Goal: Transaction & Acquisition: Purchase product/service

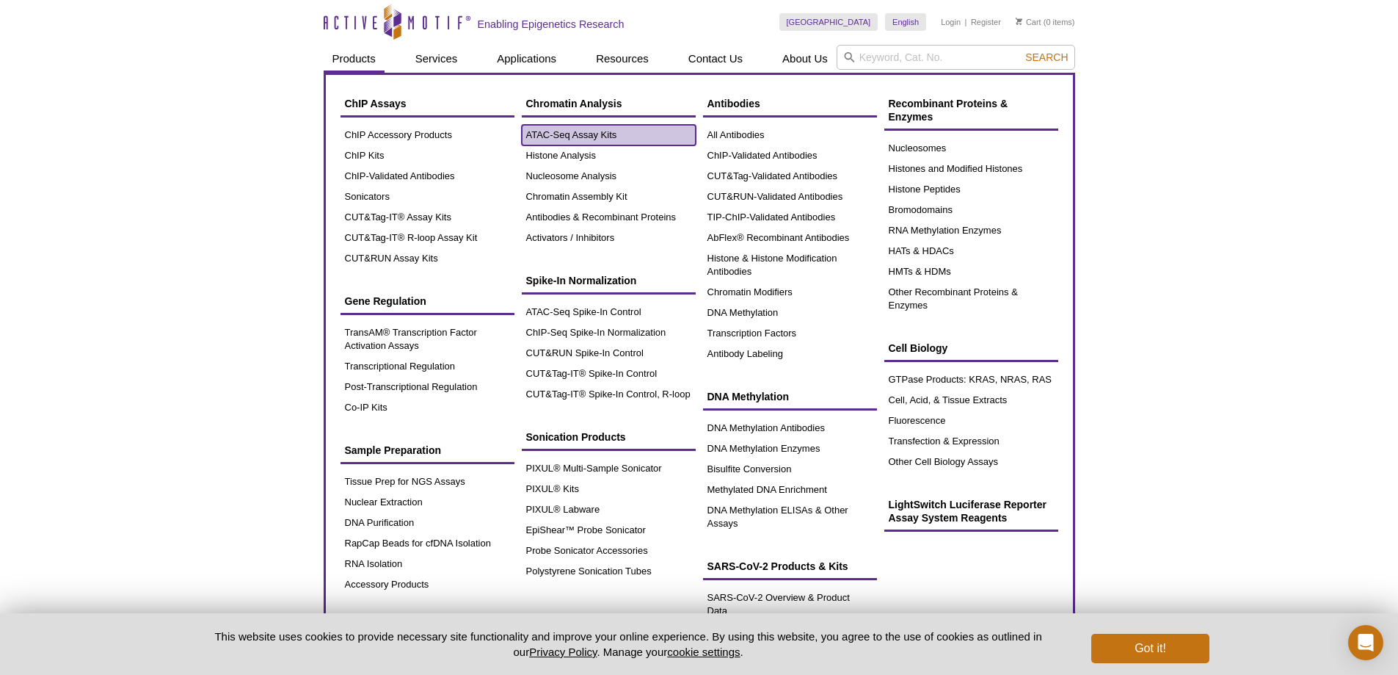
click at [602, 135] on link "ATAC-Seq Assay Kits" at bounding box center [609, 135] width 174 height 21
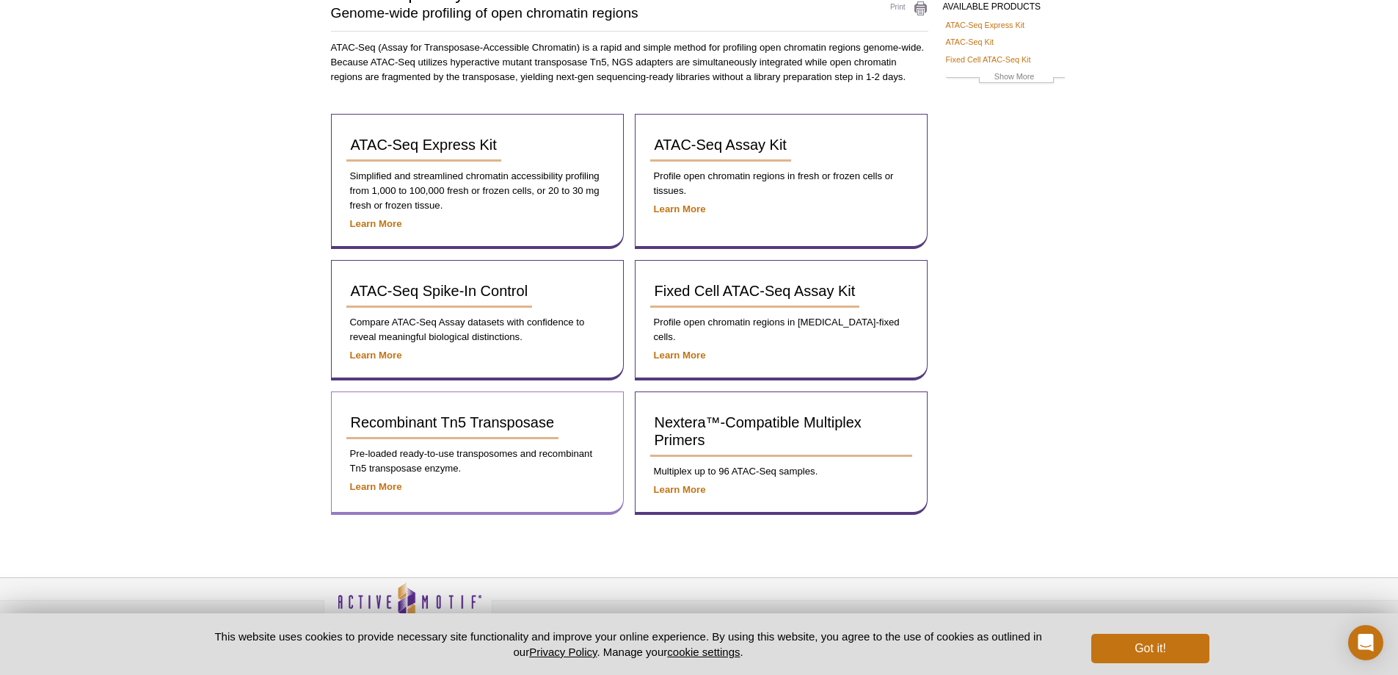
scroll to position [125, 0]
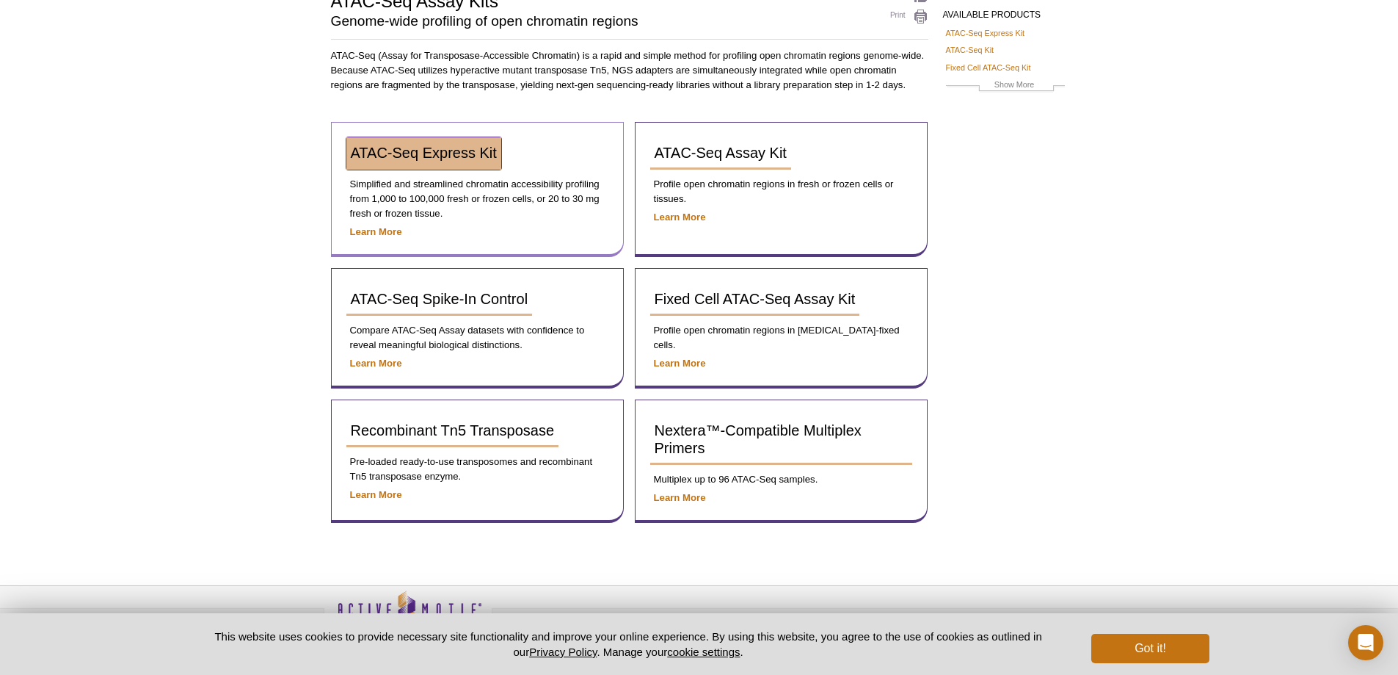
click at [463, 155] on span "ATAC-Seq Express Kit" at bounding box center [424, 153] width 146 height 16
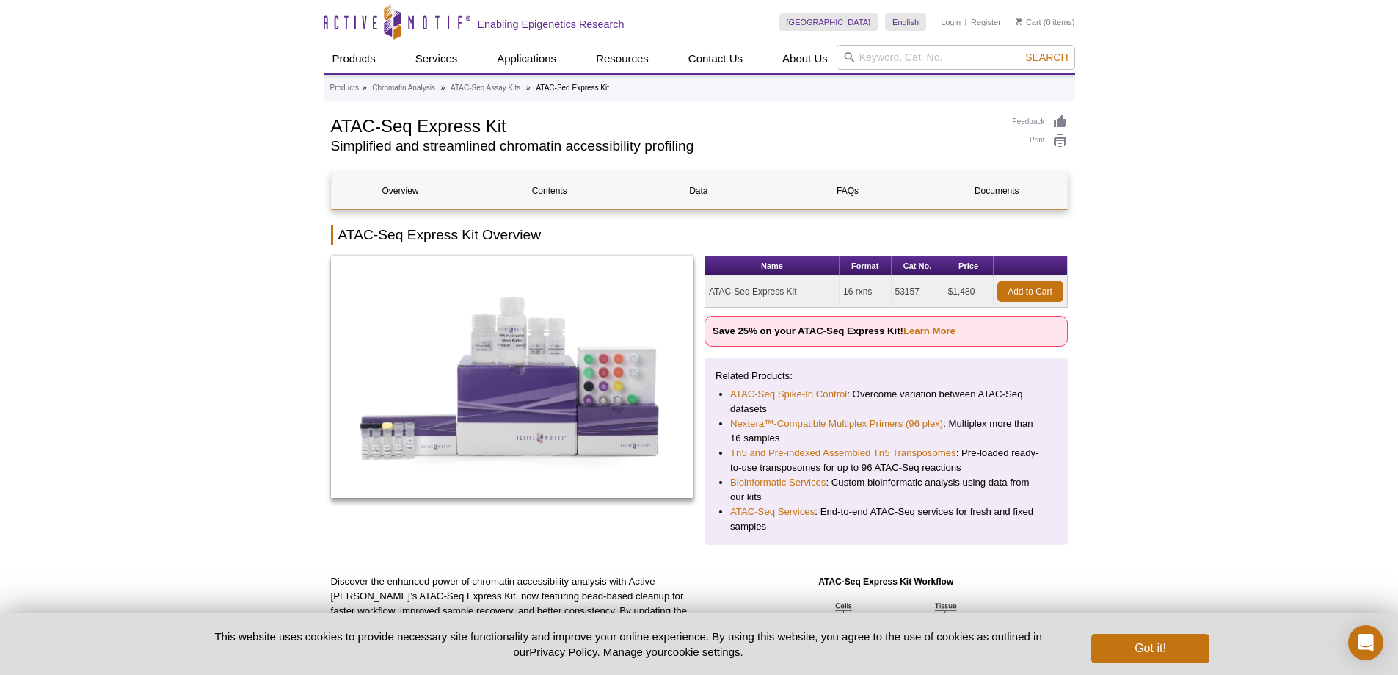
drag, startPoint x: 709, startPoint y: 292, endPoint x: 983, endPoint y: 292, distance: 273.8
click at [983, 292] on tr "ATAC-Seq Express Kit 16 rxns 53157 $1,480 Add to Cart" at bounding box center [886, 292] width 362 height 32
